Goal: Task Accomplishment & Management: Complete application form

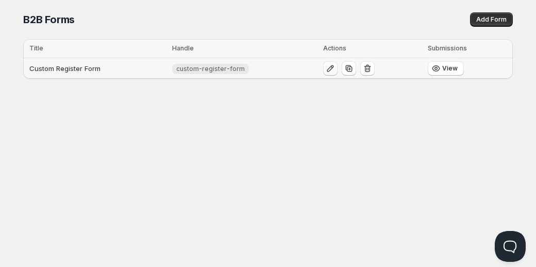
click at [328, 69] on icon "button" at bounding box center [330, 68] width 10 height 10
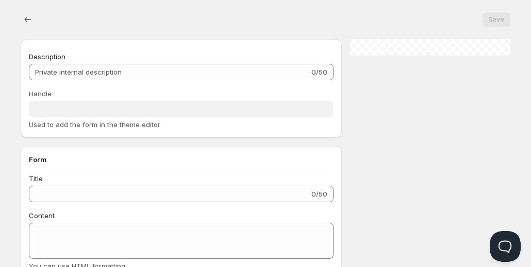
type input "Custom Register Form"
type input "custom-register-form"
type input "Register"
type input "Submit"
radio input "true"
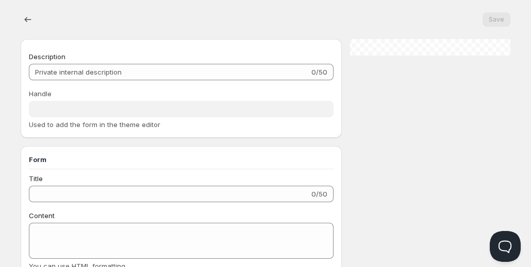
checkbox input "true"
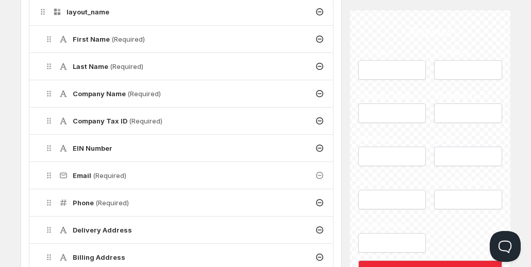
scroll to position [286, 0]
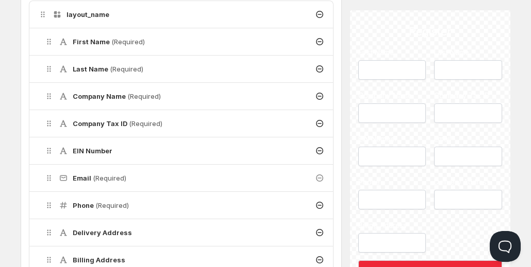
click at [216, 121] on div "Company Tax ID (Required)" at bounding box center [184, 123] width 297 height 27
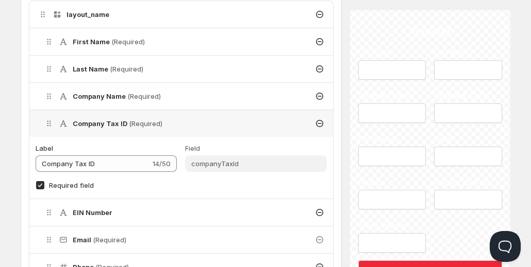
click at [92, 208] on h4 "EIN Number" at bounding box center [93, 213] width 40 height 10
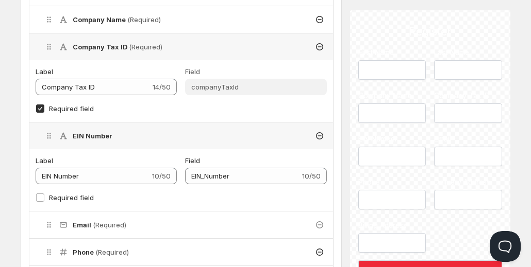
scroll to position [363, 0]
click at [79, 194] on span "Required field" at bounding box center [71, 197] width 45 height 8
click at [44, 194] on input "Required field" at bounding box center [40, 197] width 8 height 8
checkbox input "true"
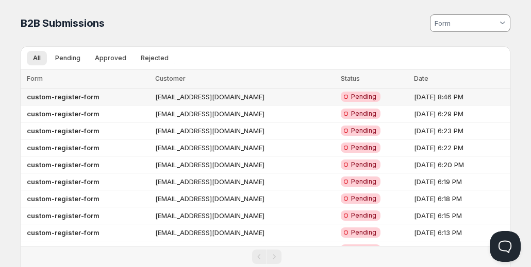
click at [99, 95] on td "custom-register-form" at bounding box center [86, 97] width 131 height 17
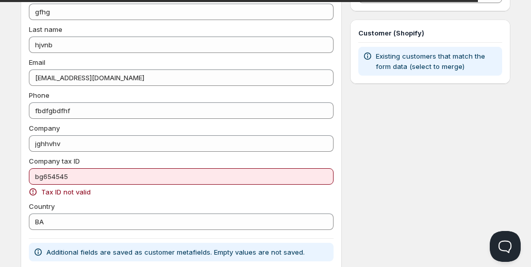
scroll to position [79, 0]
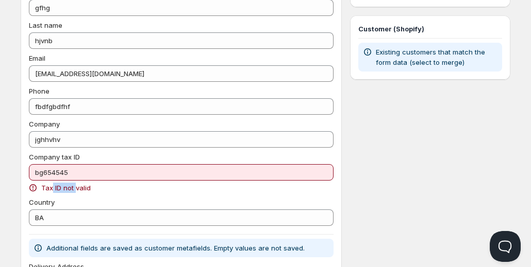
drag, startPoint x: 52, startPoint y: 186, endPoint x: 76, endPoint y: 189, distance: 24.4
click at [76, 189] on span "Tax ID not valid" at bounding box center [65, 188] width 49 height 10
click at [67, 191] on span "Tax ID not valid" at bounding box center [65, 188] width 49 height 10
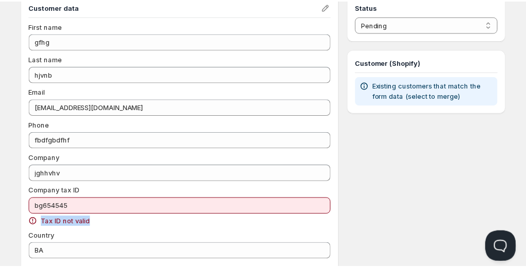
scroll to position [0, 0]
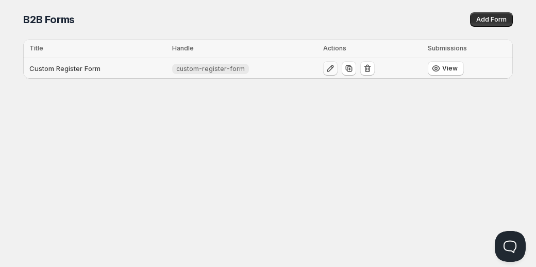
click at [323, 72] on button "button" at bounding box center [330, 68] width 14 height 14
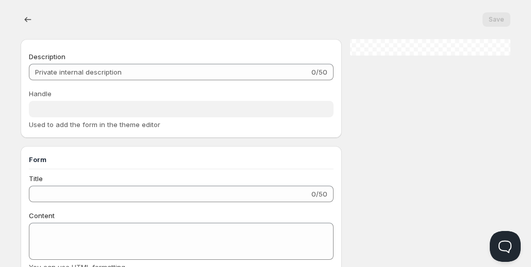
type input "Custom Register Form"
type input "custom-register-form"
type input "Register"
type input "Submit"
radio input "true"
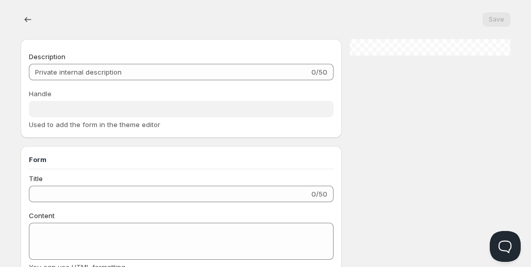
checkbox input "true"
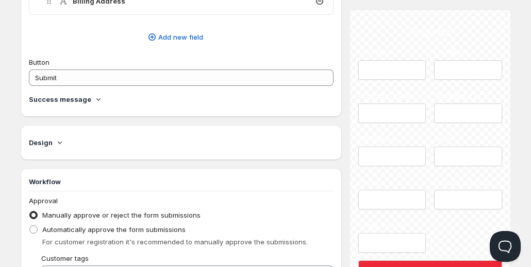
scroll to position [550, 0]
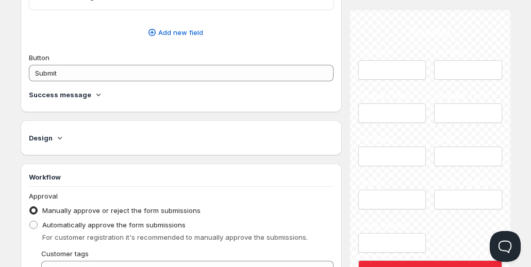
click at [151, 62] on div "Button Submit" at bounding box center [181, 67] width 305 height 29
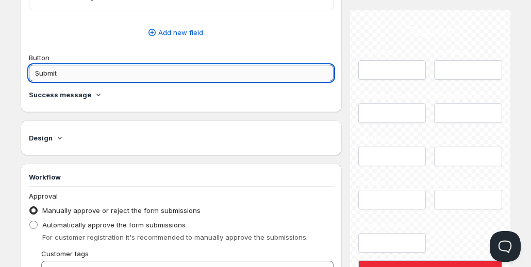
click at [155, 68] on input "Submit" at bounding box center [181, 73] width 305 height 16
type input "S"
type input "Submit"
